Goal: Information Seeking & Learning: Learn about a topic

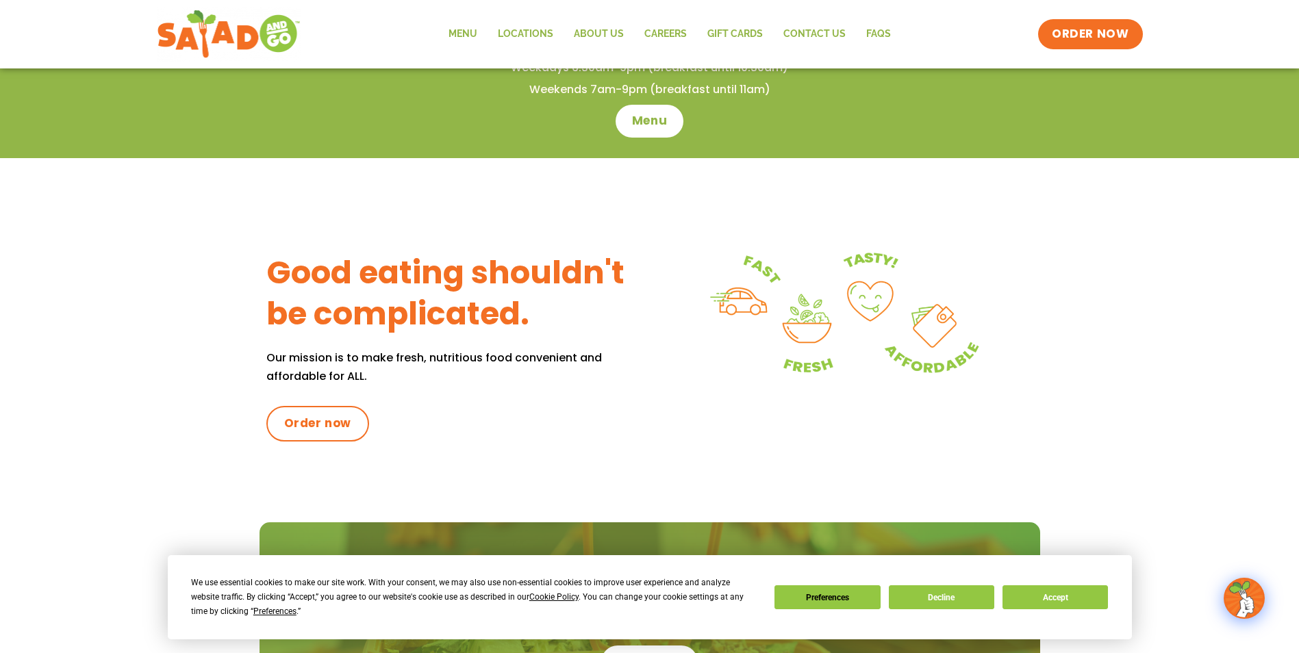
scroll to position [548, 0]
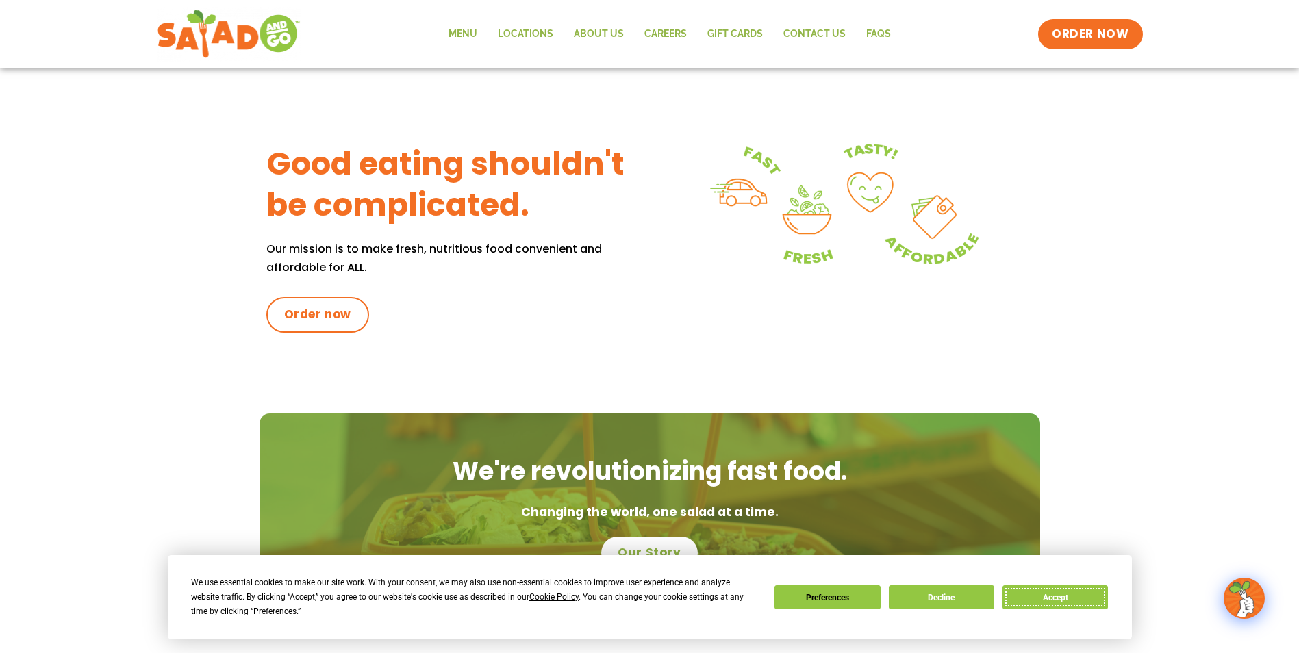
click at [1058, 596] on button "Accept" at bounding box center [1055, 598] width 105 height 24
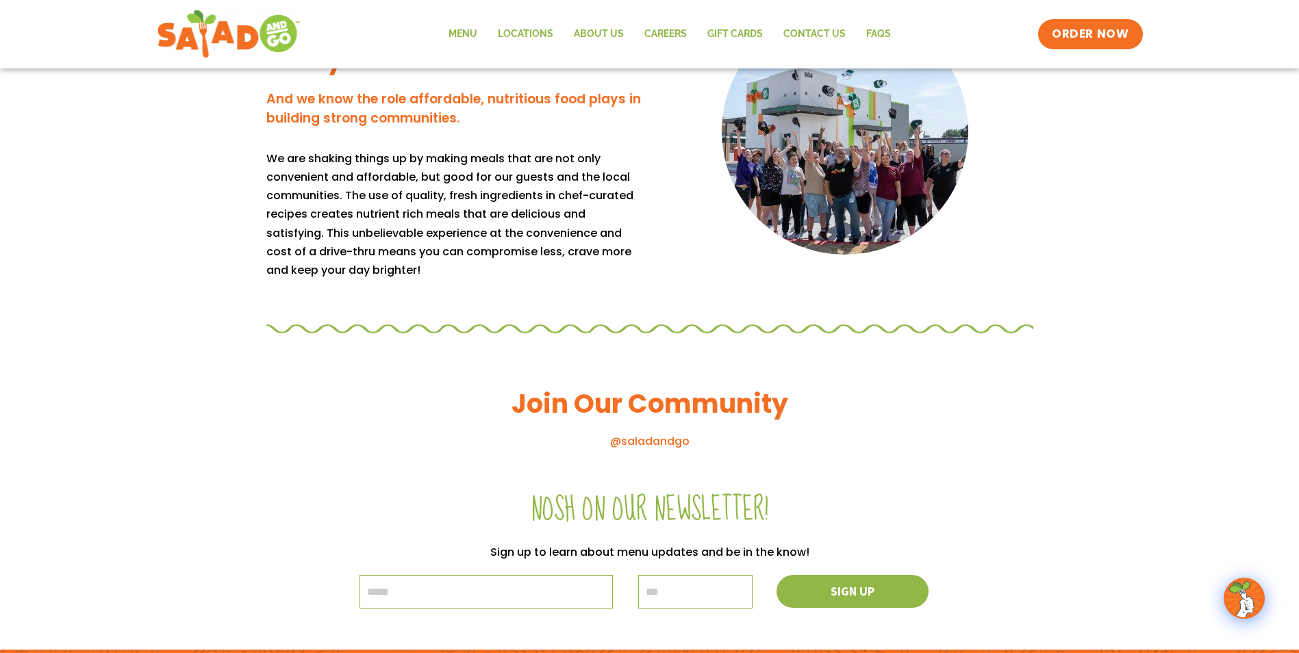
scroll to position [1028, 0]
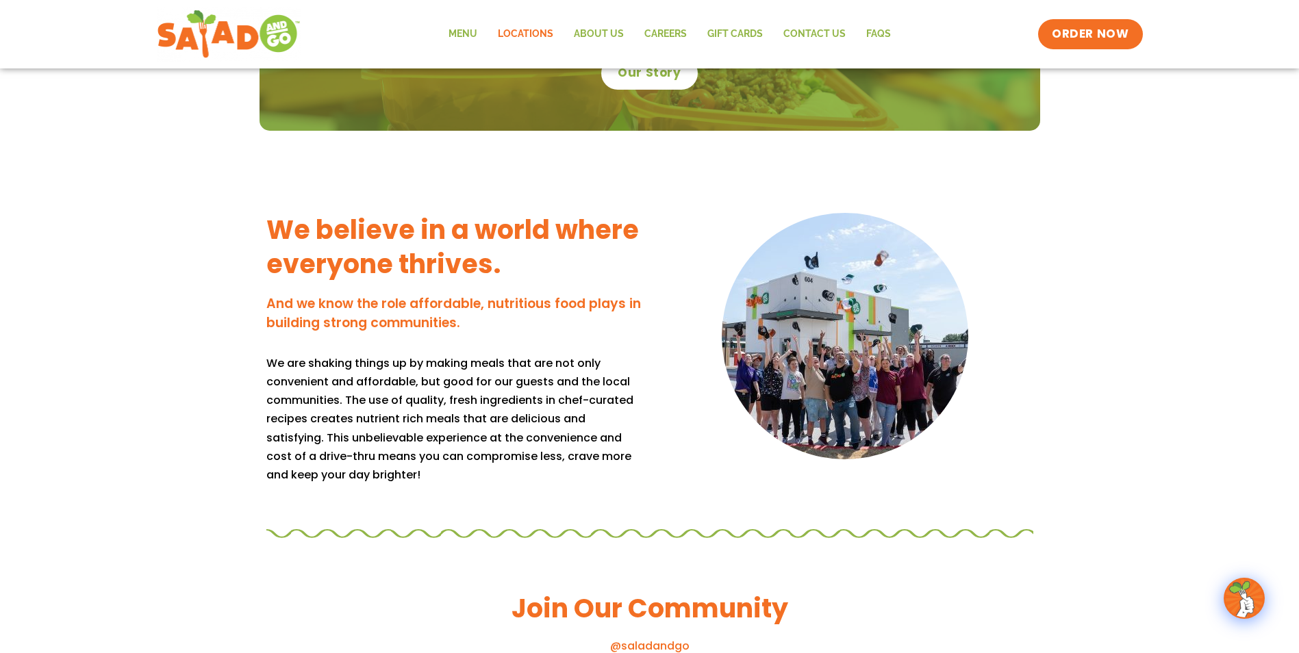
click at [529, 30] on link "Locations" at bounding box center [526, 34] width 76 height 32
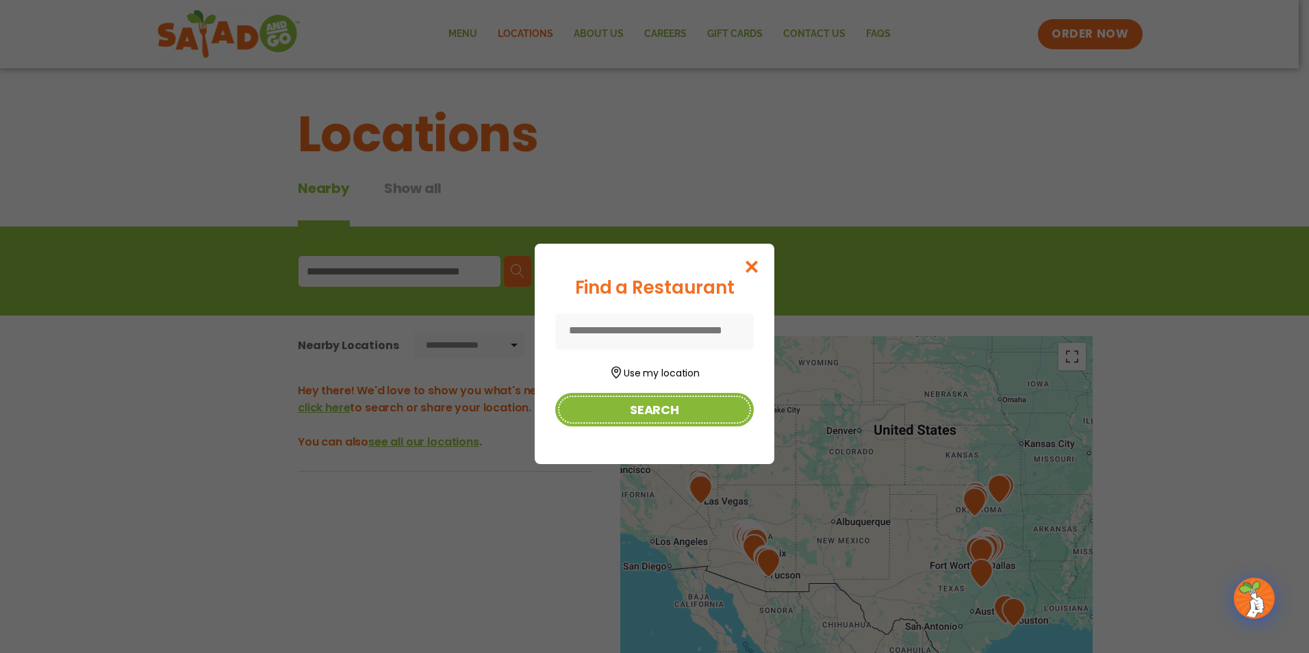
click at [681, 402] on button "Search" at bounding box center [654, 410] width 199 height 34
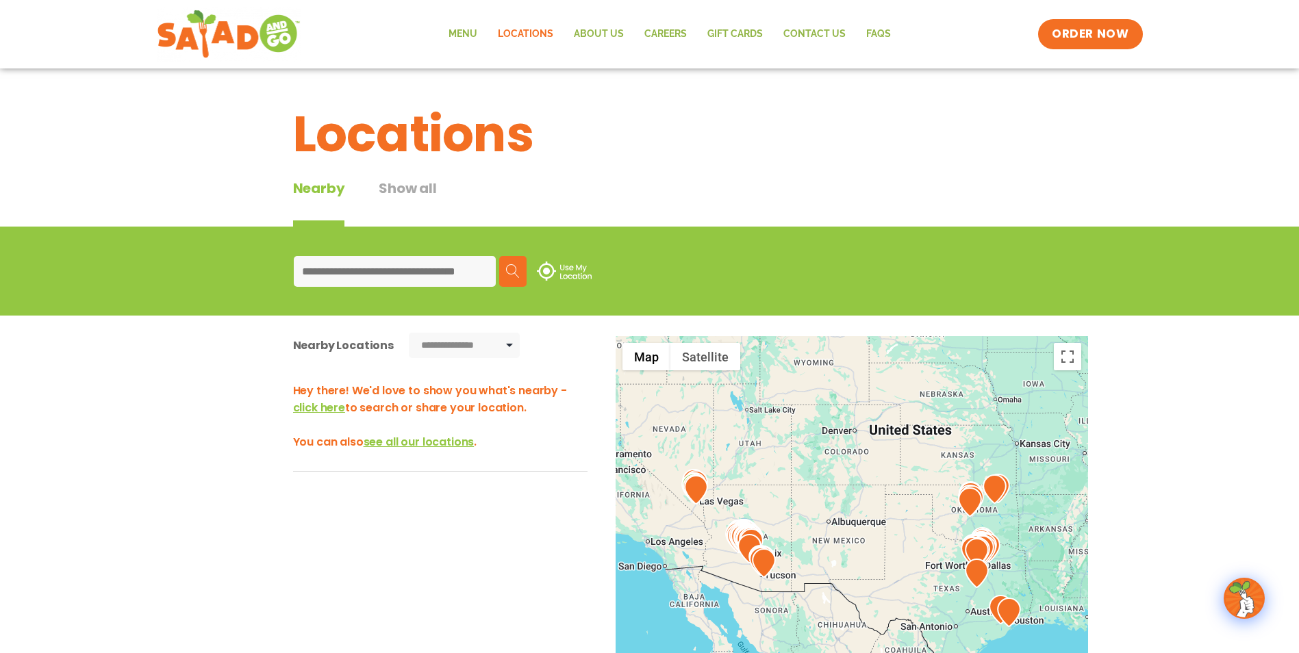
click at [359, 282] on input at bounding box center [395, 271] width 202 height 31
type input "*****"
click at [510, 271] on img at bounding box center [513, 271] width 14 height 14
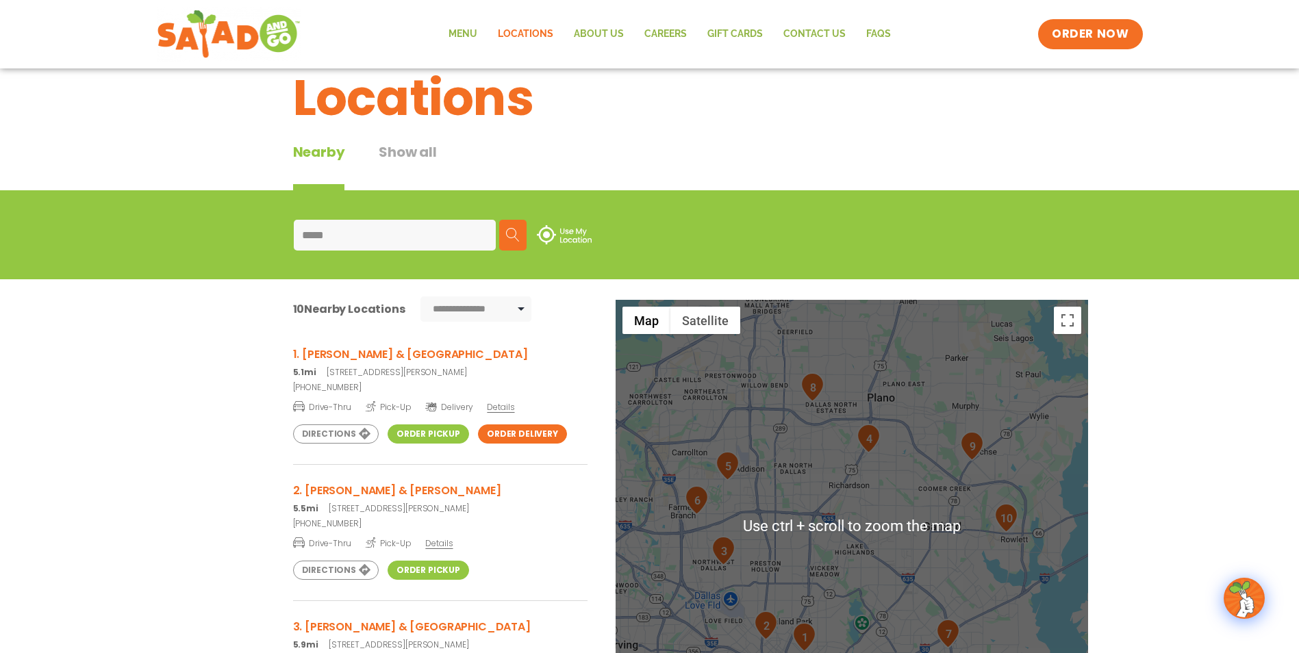
scroll to position [68, 0]
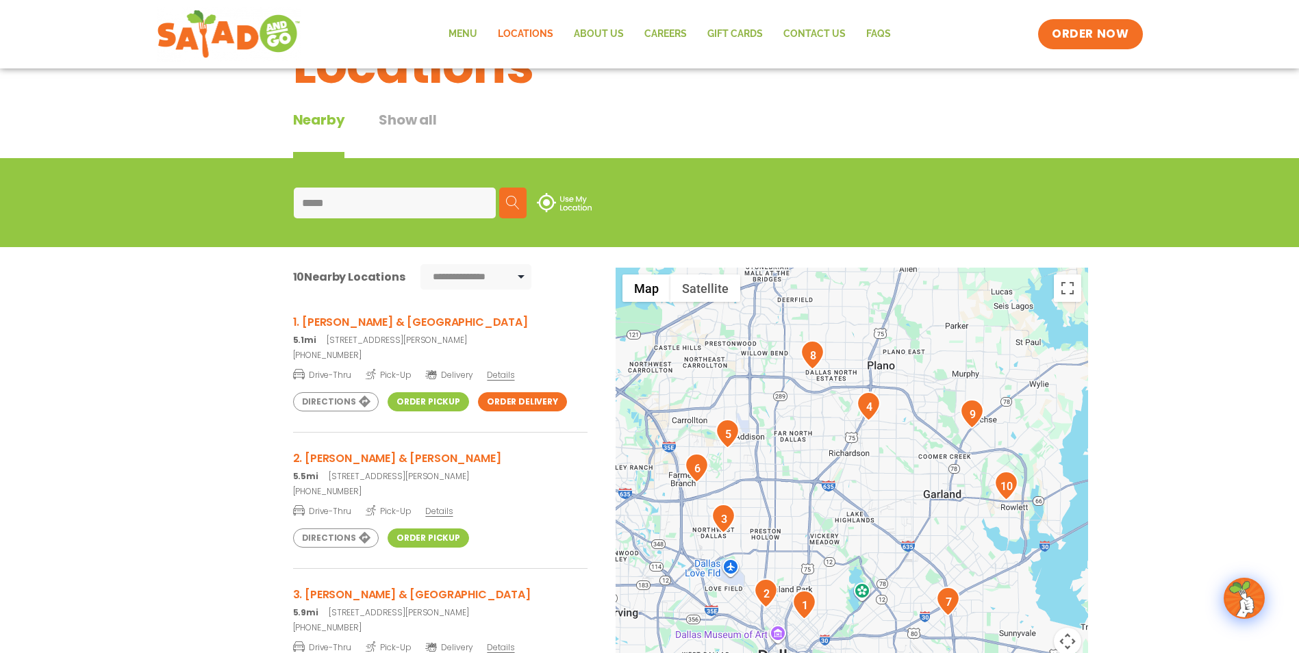
click at [761, 591] on img "2" at bounding box center [766, 593] width 24 height 29
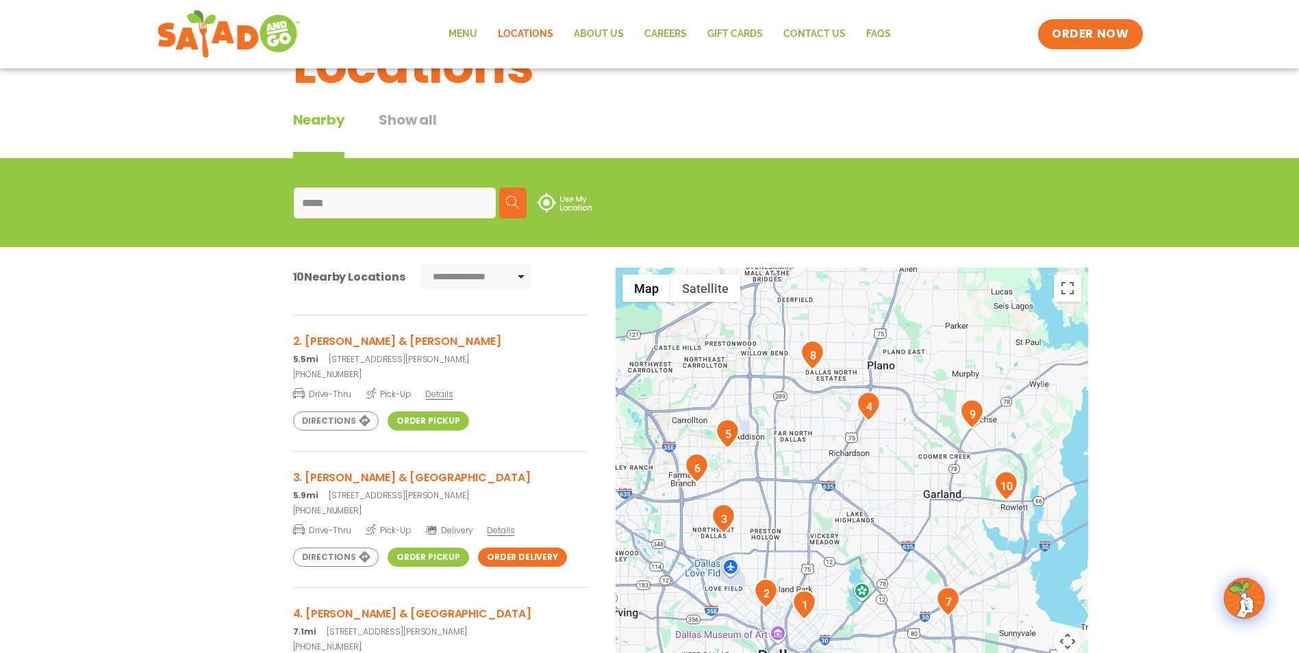
click at [809, 603] on img "1" at bounding box center [804, 604] width 24 height 29
click at [808, 601] on img "1" at bounding box center [804, 604] width 24 height 29
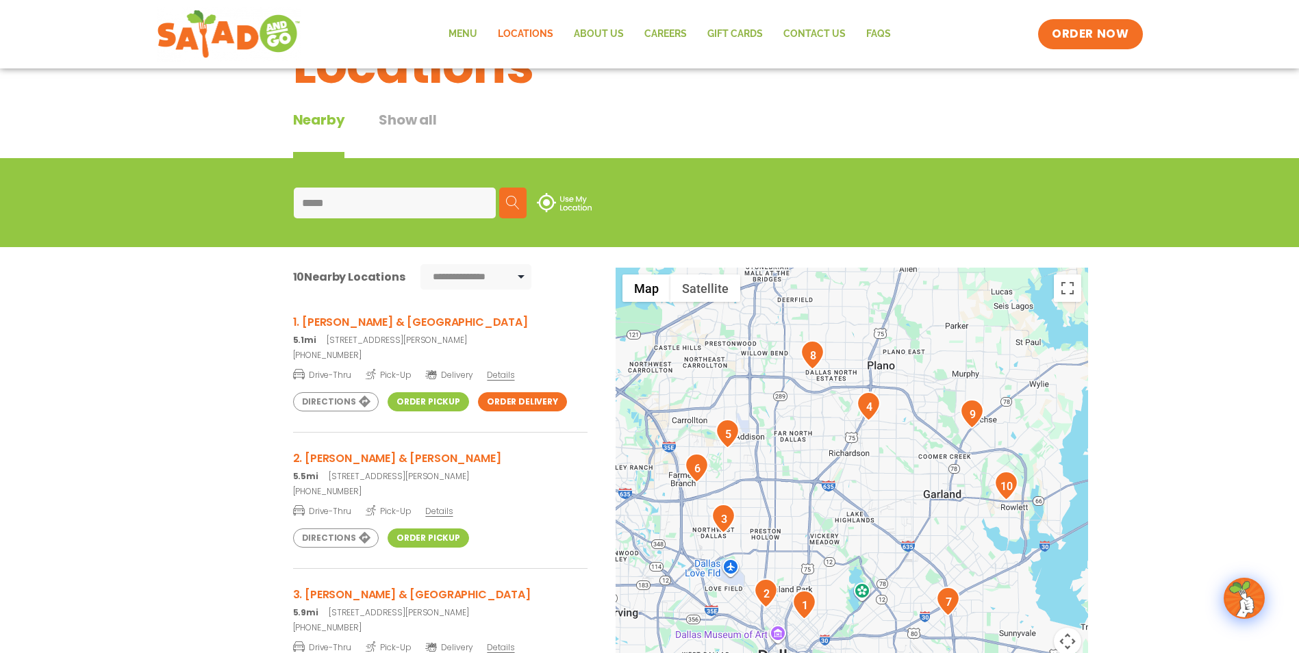
click at [764, 593] on img "2" at bounding box center [766, 593] width 24 height 29
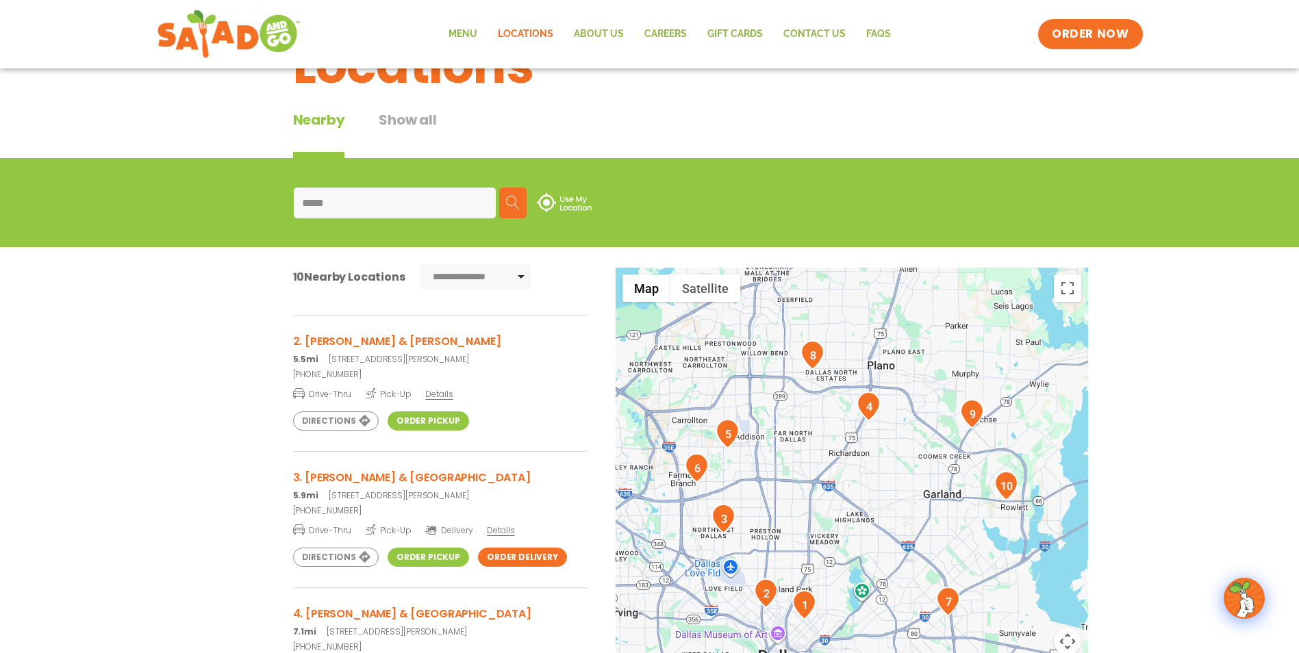
click at [731, 433] on img "5" at bounding box center [728, 433] width 24 height 29
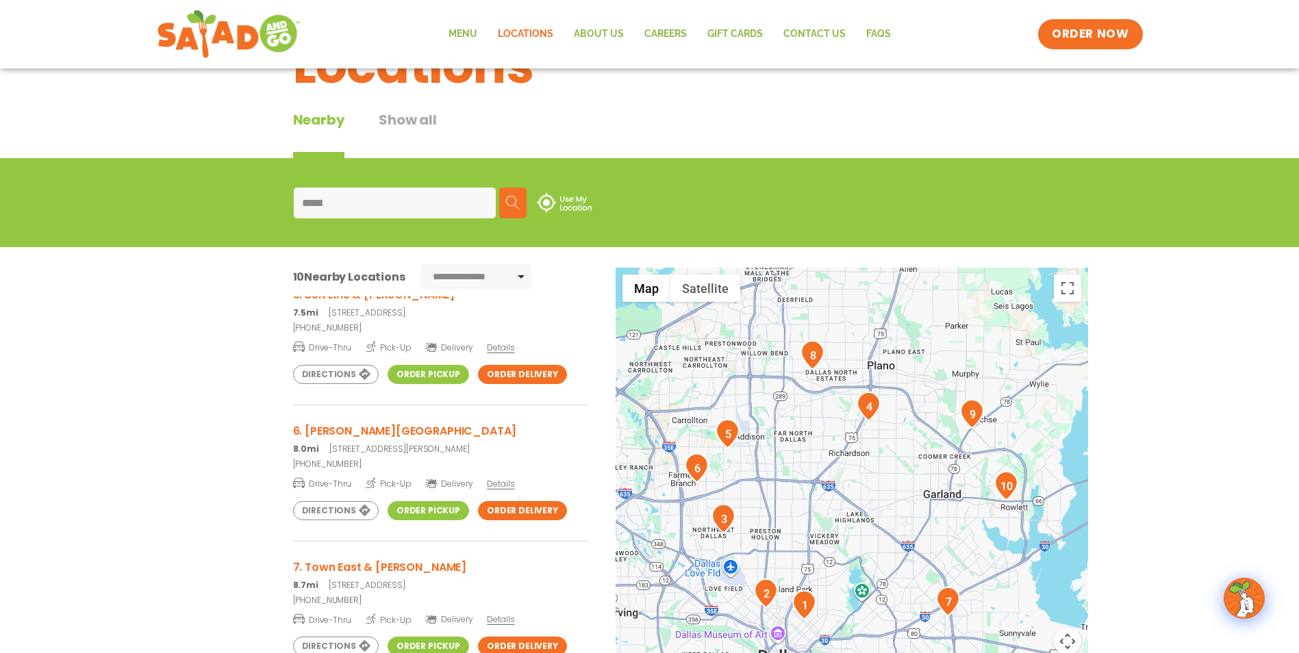
scroll to position [594, 0]
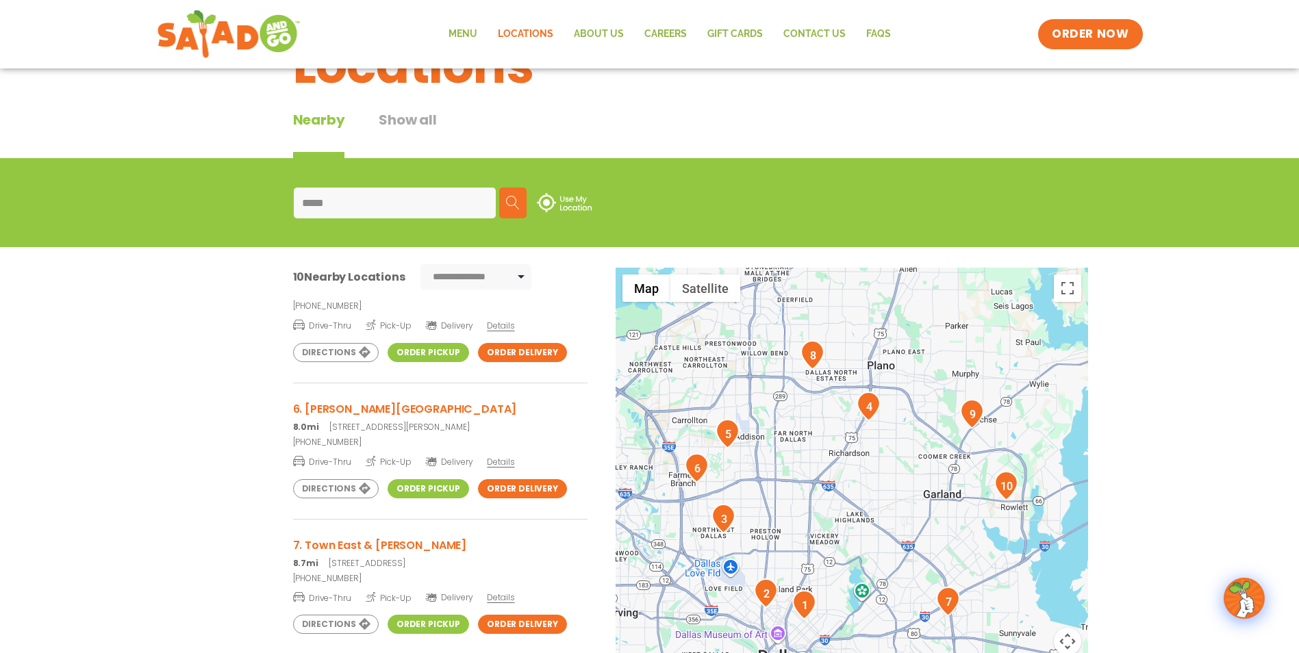
click at [724, 516] on img "3" at bounding box center [724, 518] width 24 height 29
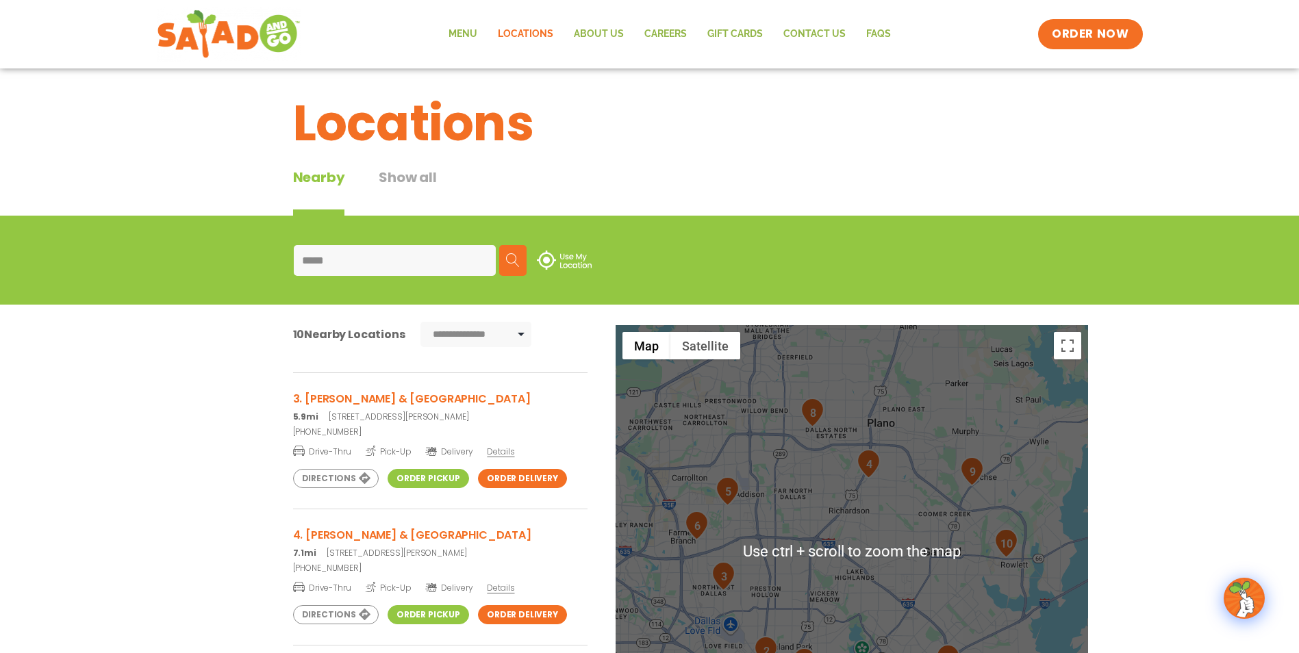
scroll to position [0, 0]
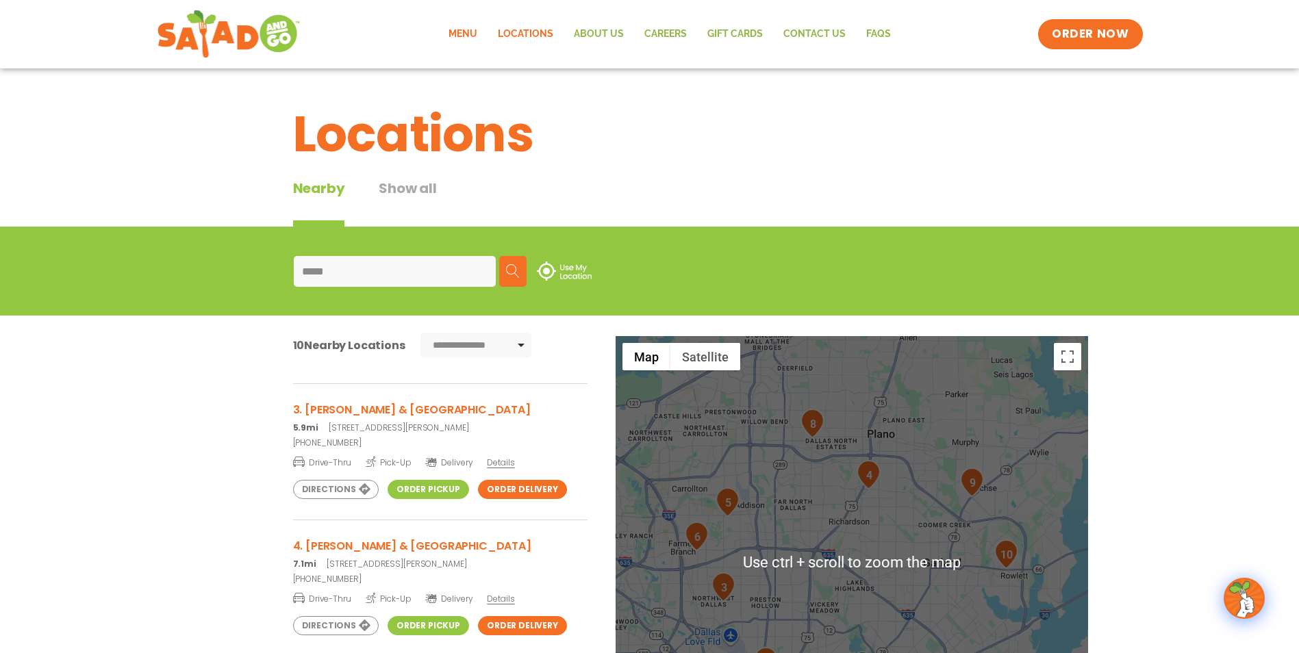
click at [466, 35] on link "Menu" at bounding box center [462, 34] width 49 height 32
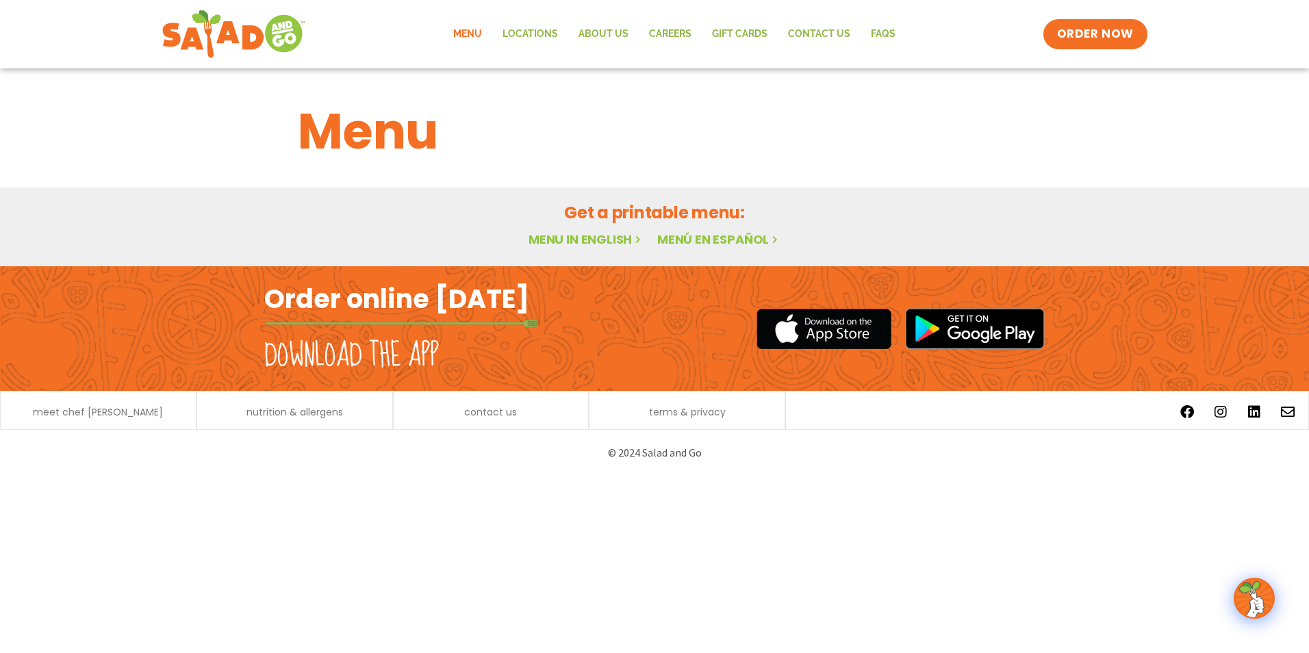
click at [576, 236] on link "Menu in English" at bounding box center [586, 239] width 115 height 17
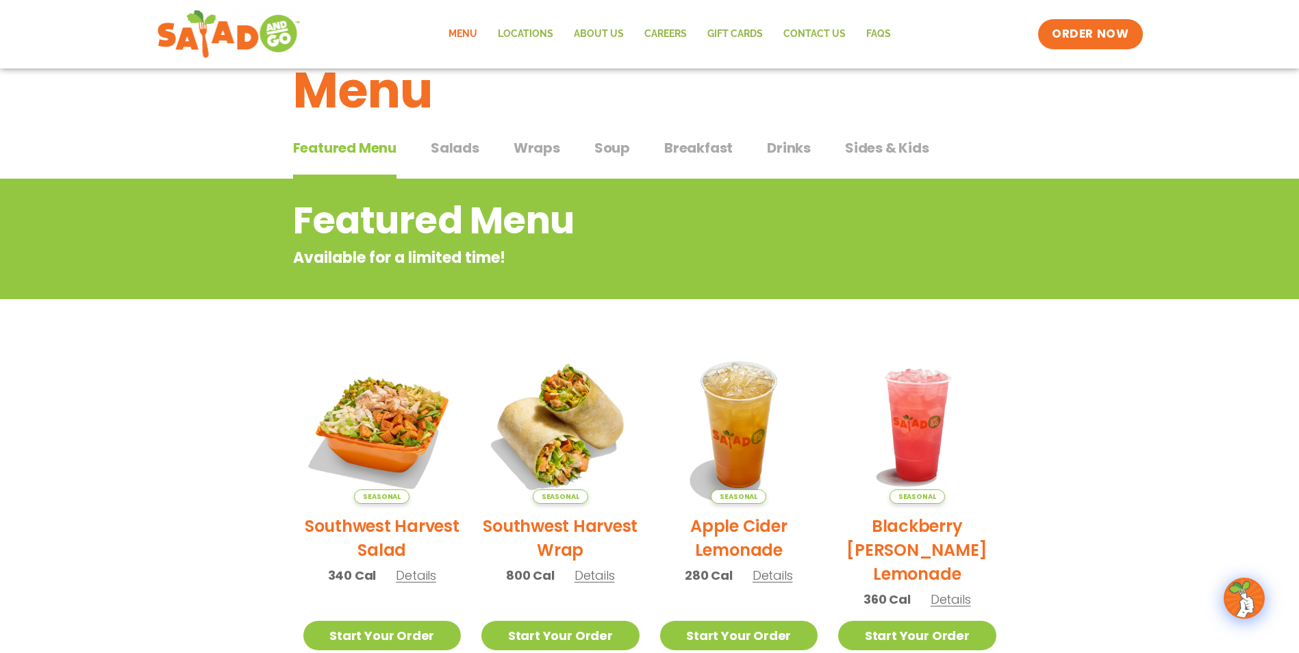
scroll to position [20, 0]
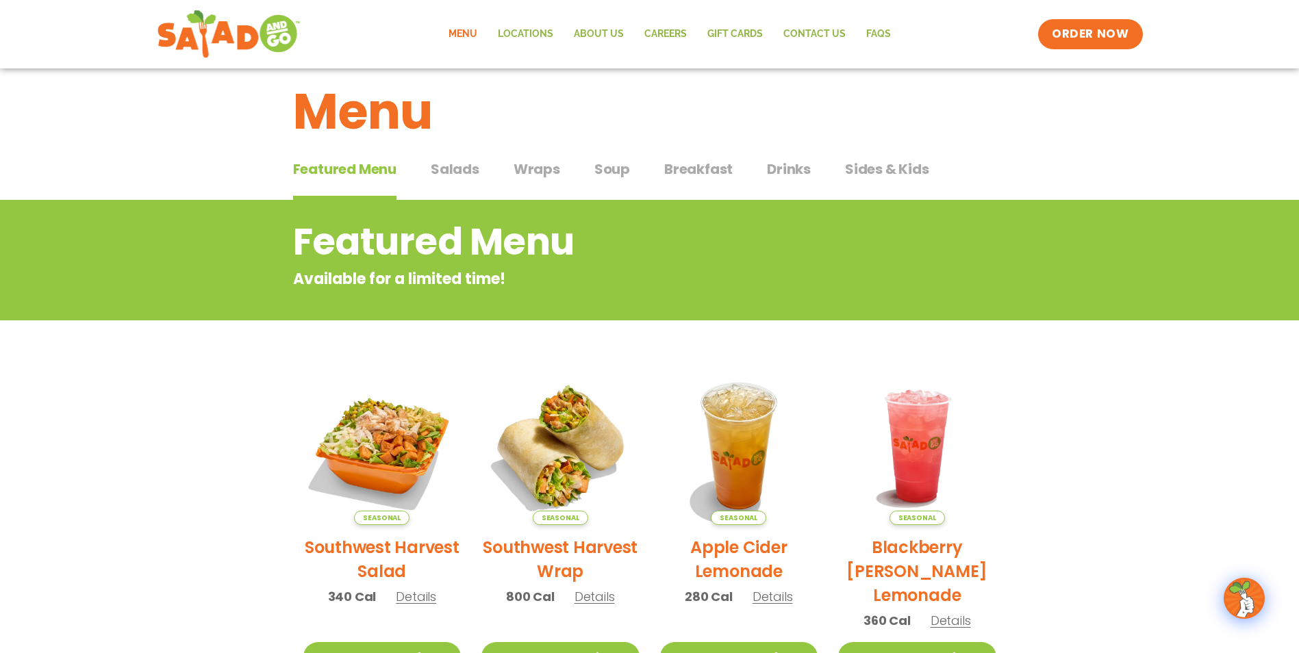
drag, startPoint x: 447, startPoint y: 166, endPoint x: 455, endPoint y: 167, distance: 8.2
click at [449, 166] on span "Salads" at bounding box center [455, 169] width 49 height 21
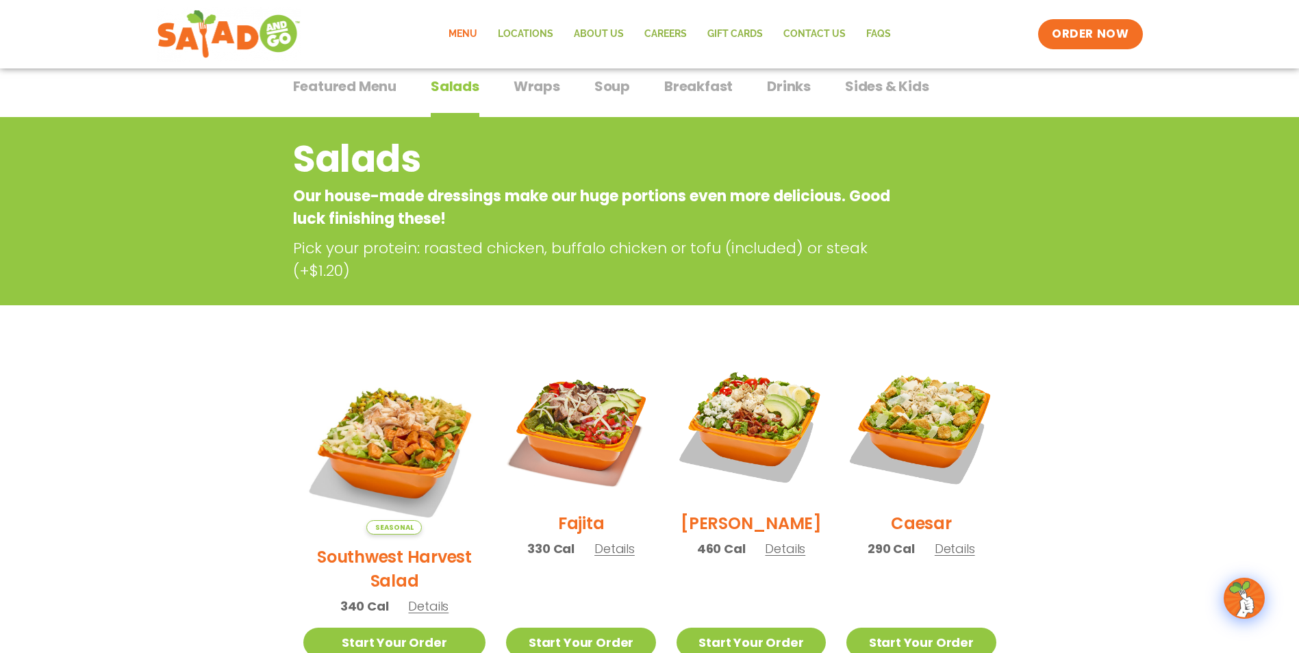
scroll to position [20, 0]
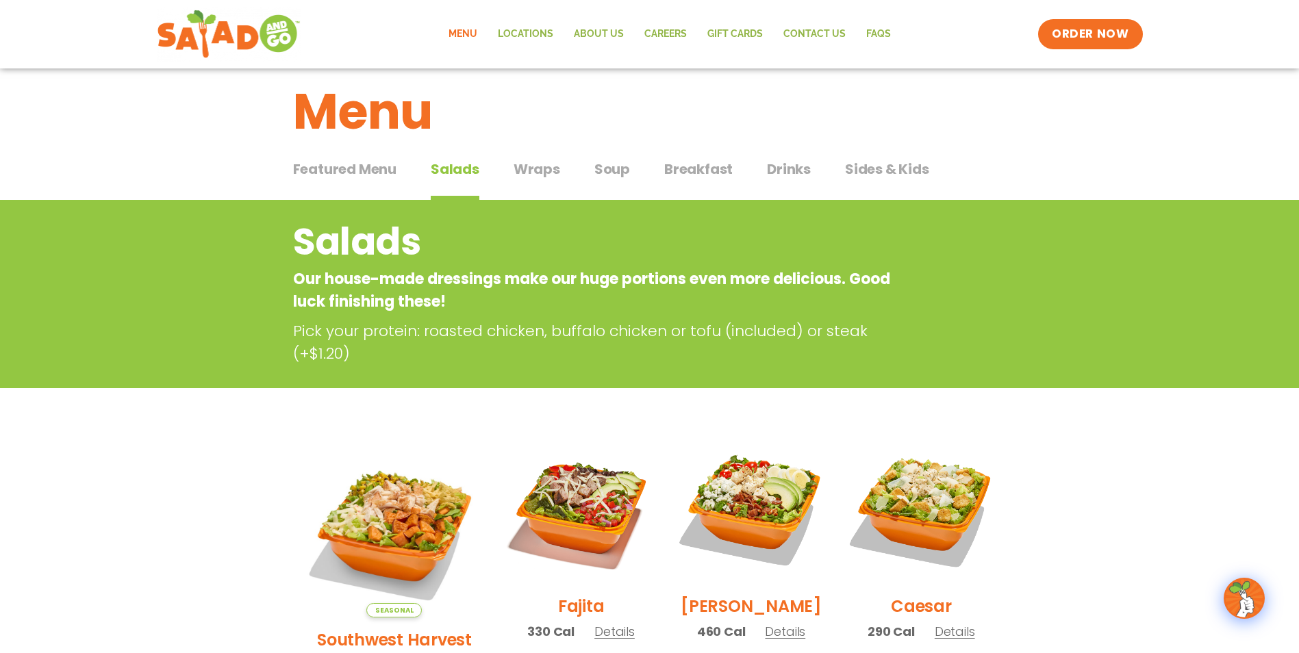
click at [541, 168] on span "Wraps" at bounding box center [537, 169] width 47 height 21
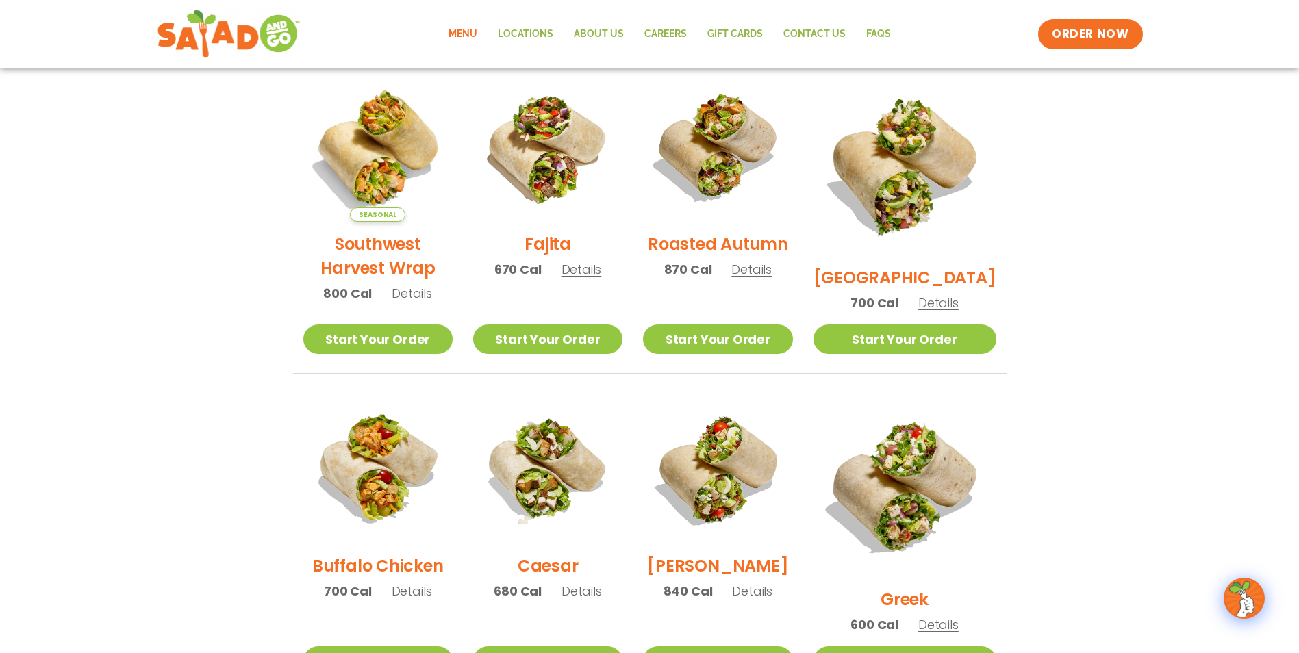
scroll to position [548, 0]
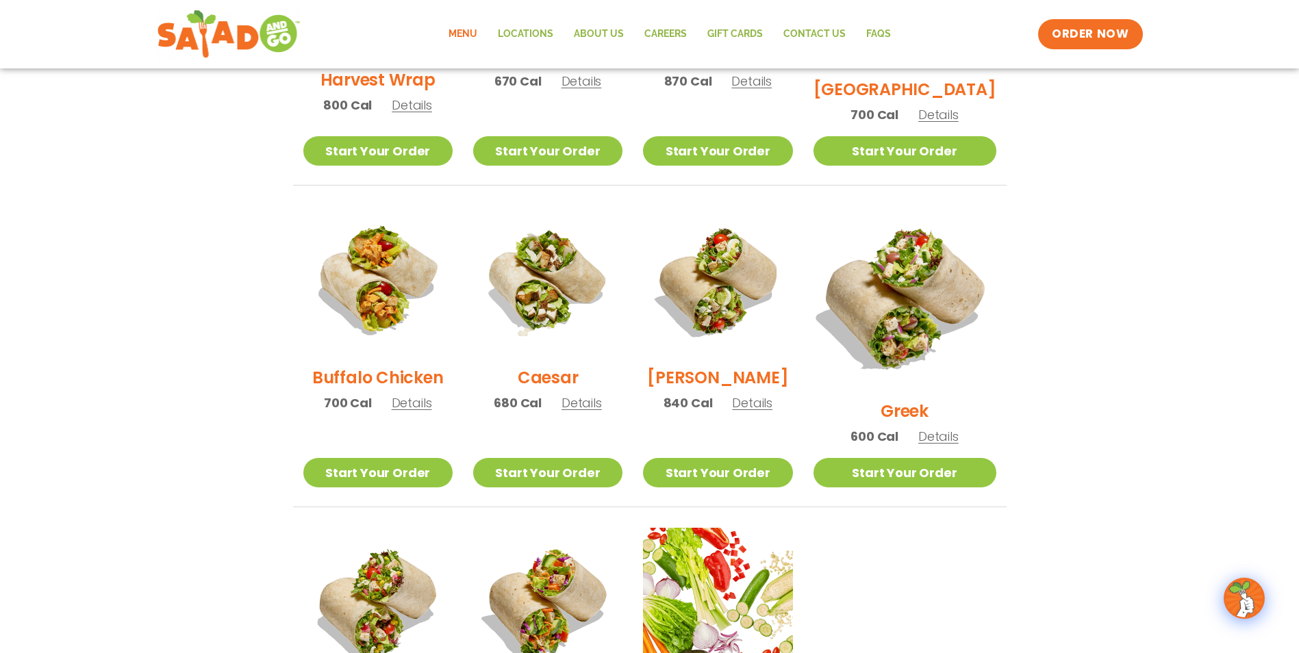
click at [931, 271] on img at bounding box center [904, 297] width 214 height 214
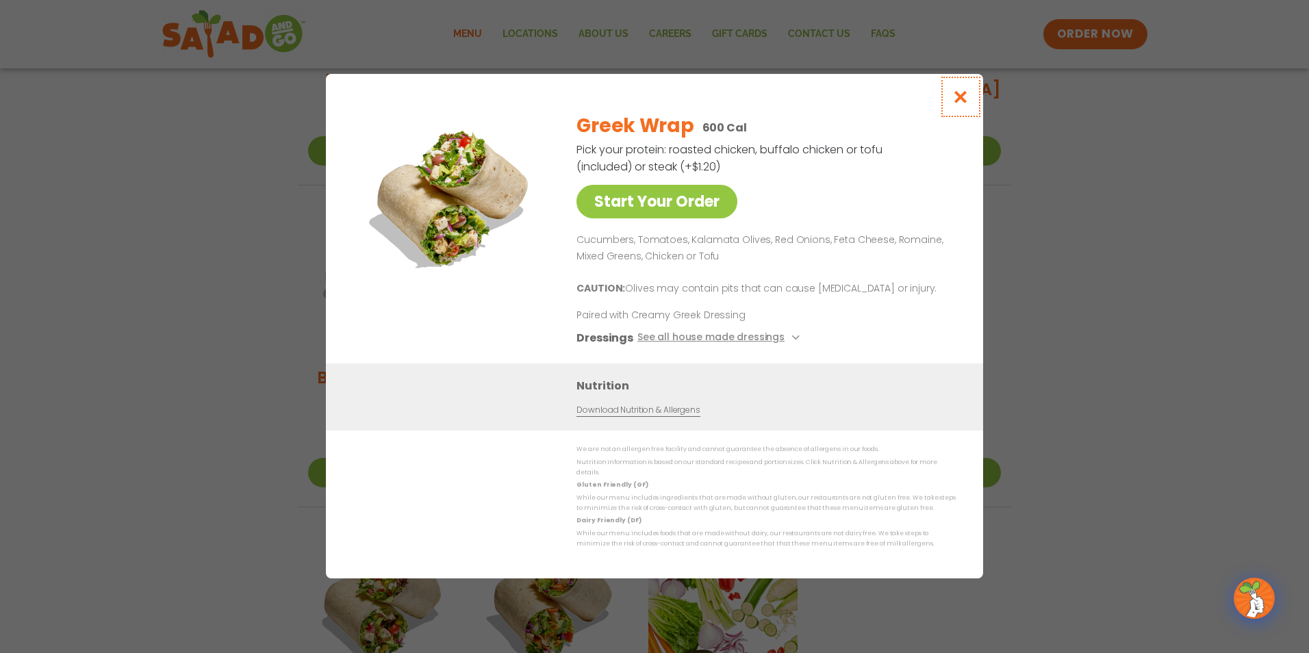
click at [966, 101] on icon "Close modal" at bounding box center [961, 97] width 17 height 14
